Goal: Learn about a topic

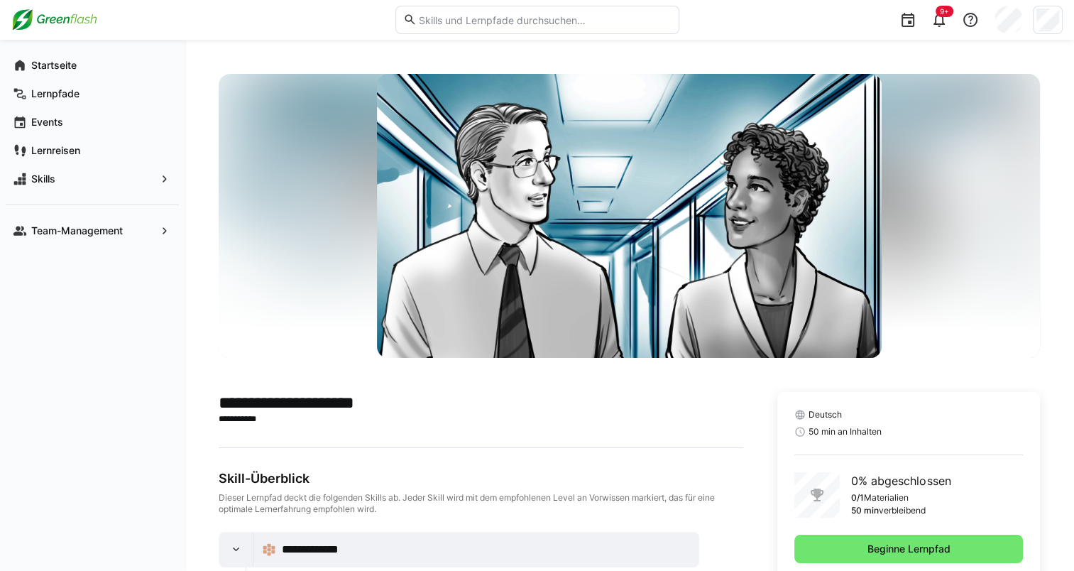
scroll to position [71, 0]
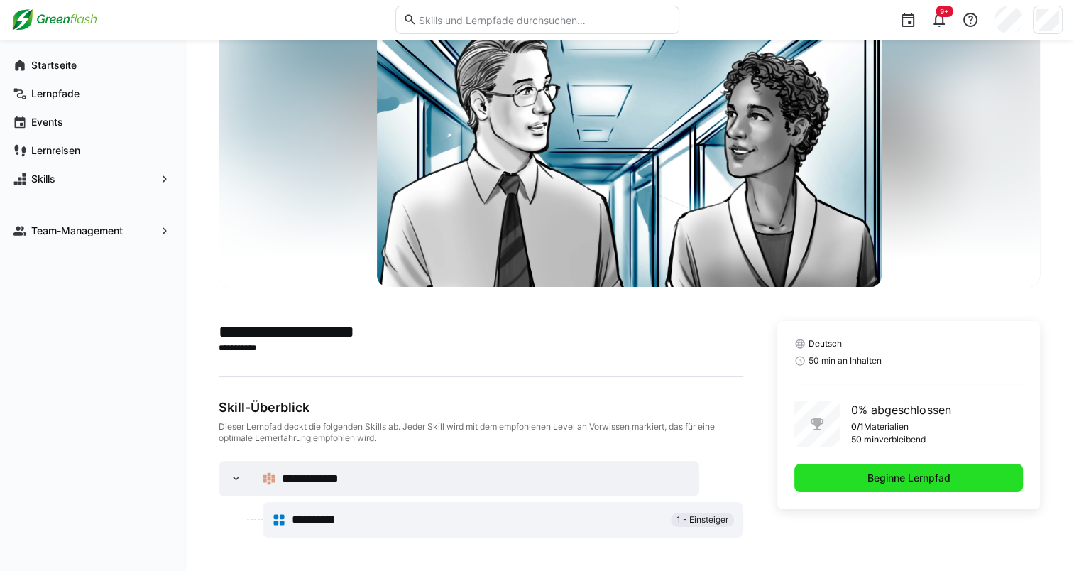
click at [862, 482] on span "Beginne Lernpfad" at bounding box center [908, 477] width 229 height 28
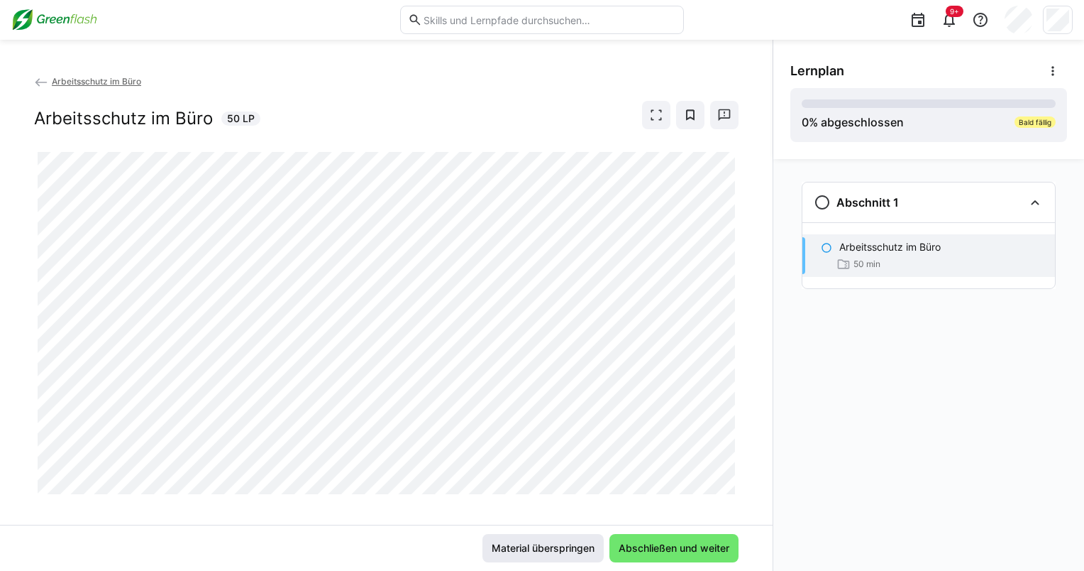
click at [539, 547] on span "Material überspringen" at bounding box center [543, 548] width 107 height 14
click at [103, 79] on span "Arbeitsschutz im Büro" at bounding box center [96, 81] width 89 height 11
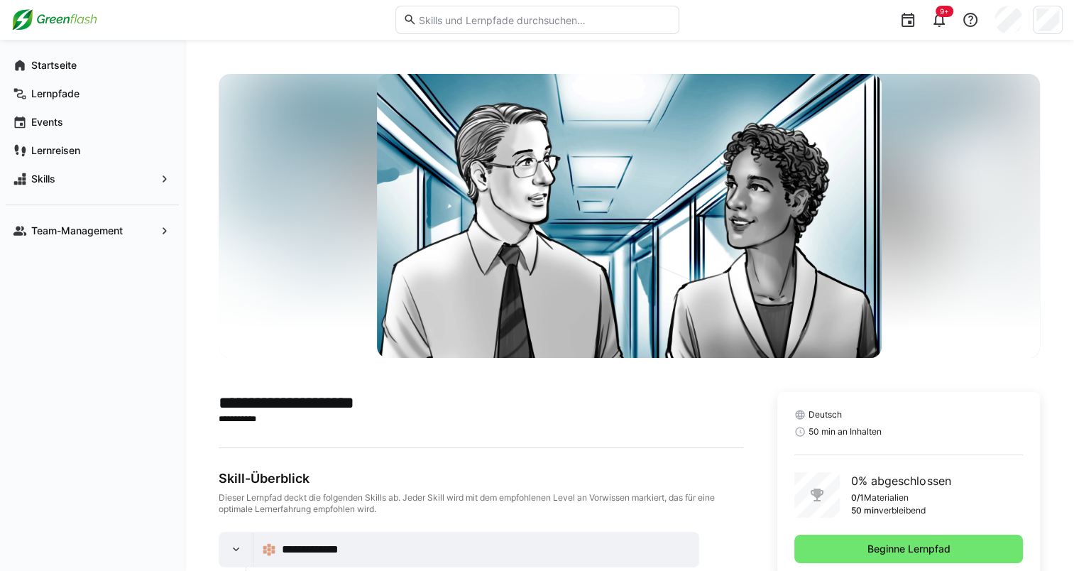
scroll to position [71, 0]
